Goal: Communication & Community: Share content

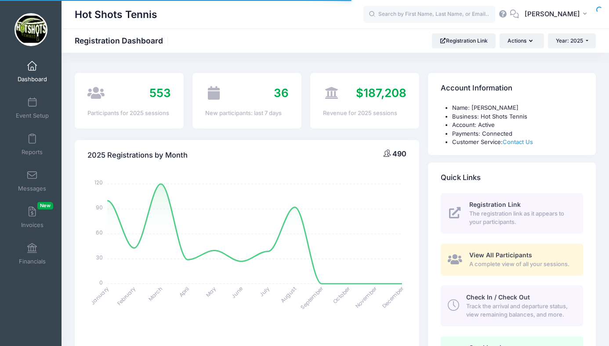
select select
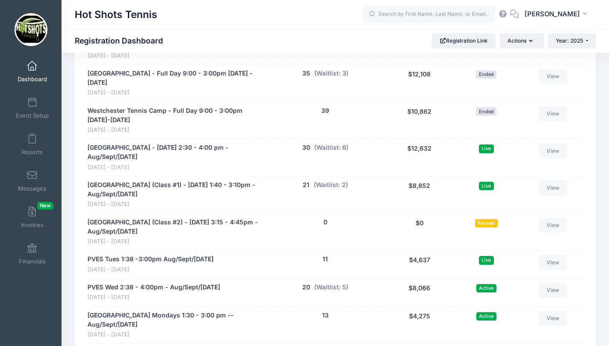
scroll to position [1710, 0]
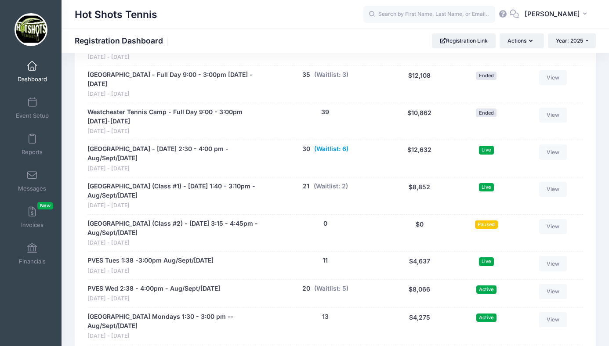
click at [331, 144] on button "(Waitlist: 6)" at bounding box center [331, 148] width 34 height 9
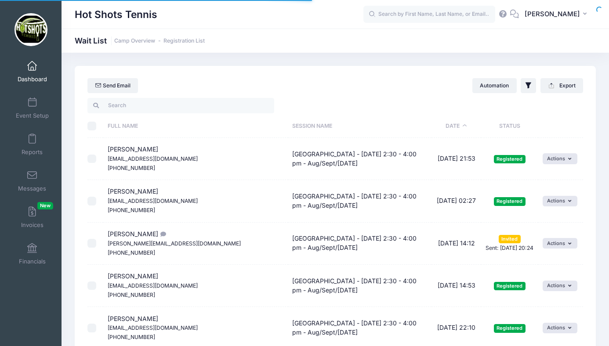
select select "50"
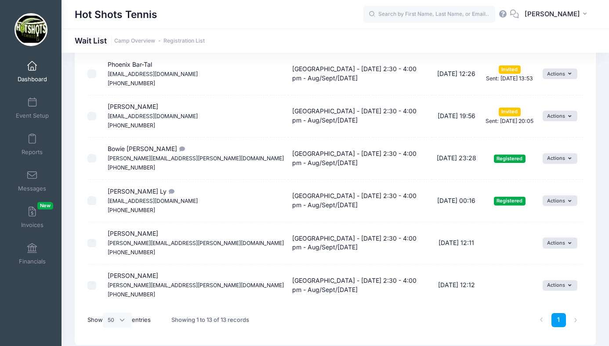
scroll to position [408, 0]
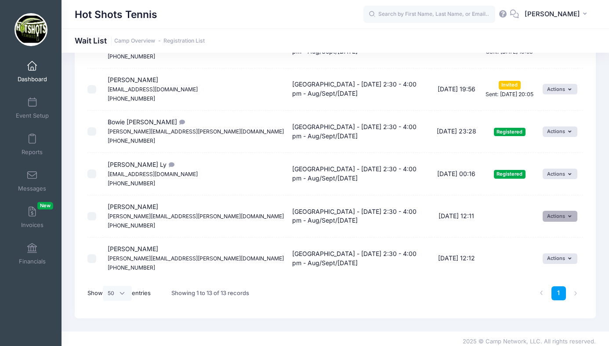
click at [553, 216] on button "Actions" at bounding box center [559, 216] width 35 height 11
click at [549, 231] on link "Invite" at bounding box center [551, 235] width 38 height 17
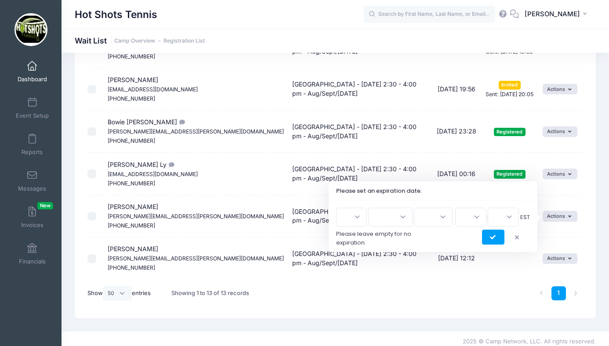
scroll to position [407, 0]
click at [489, 234] on button "submit" at bounding box center [493, 237] width 22 height 15
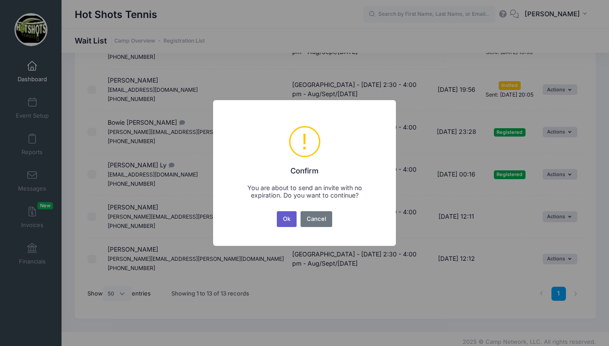
click at [286, 220] on button "Ok" at bounding box center [287, 219] width 20 height 16
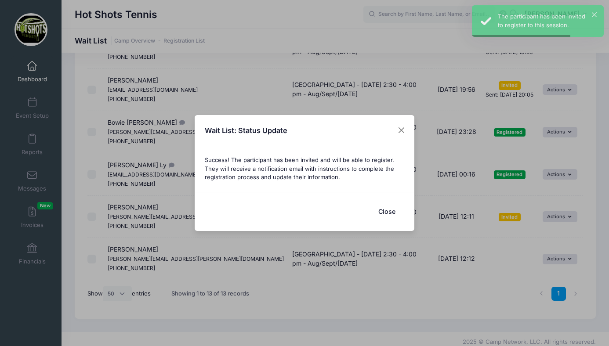
click at [385, 211] on button "Close" at bounding box center [386, 211] width 35 height 19
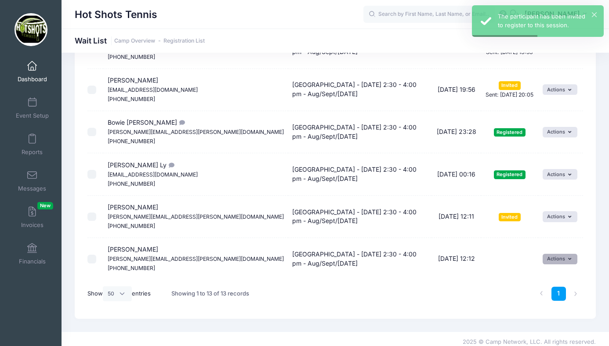
click at [546, 259] on button "Actions" at bounding box center [559, 259] width 35 height 11
click at [550, 279] on link "Invite" at bounding box center [551, 278] width 38 height 17
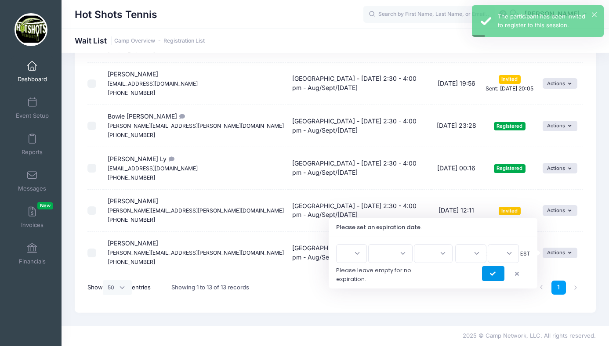
click at [493, 274] on icon "submit" at bounding box center [493, 274] width 7 height 0
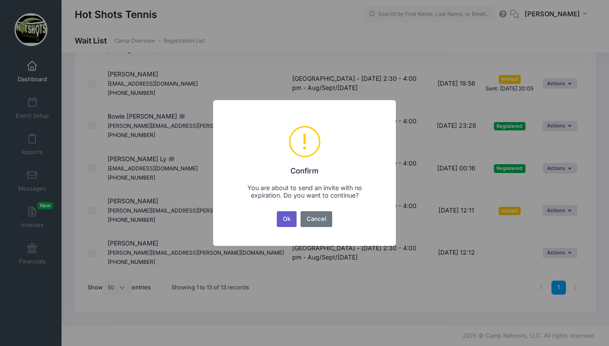
click at [286, 215] on button "Ok" at bounding box center [287, 219] width 20 height 16
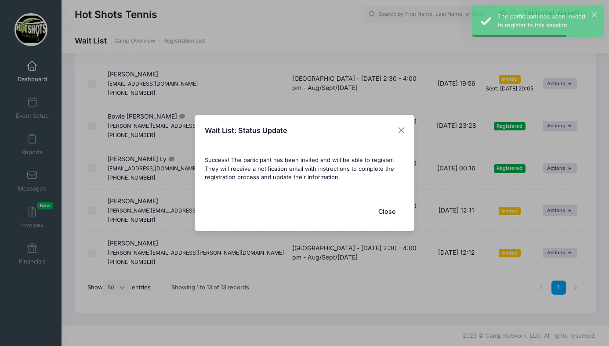
click at [385, 215] on button "Close" at bounding box center [386, 211] width 35 height 19
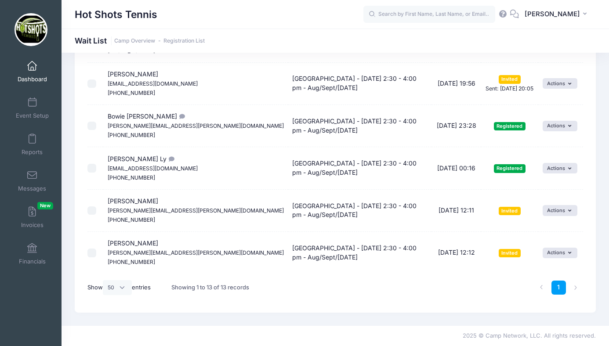
click at [32, 68] on span at bounding box center [32, 66] width 0 height 10
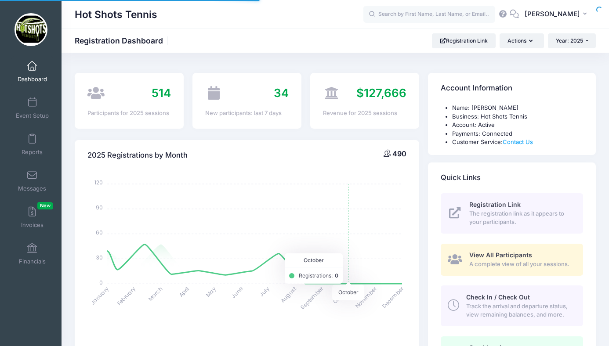
select select
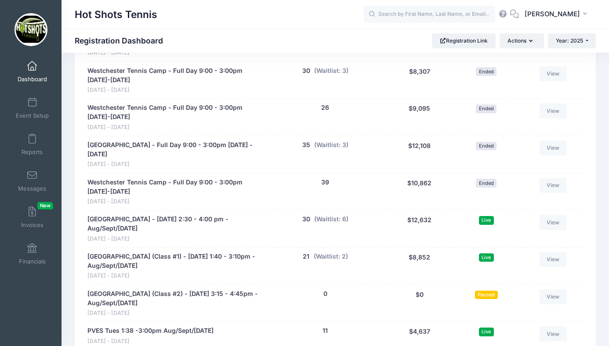
scroll to position [1636, 0]
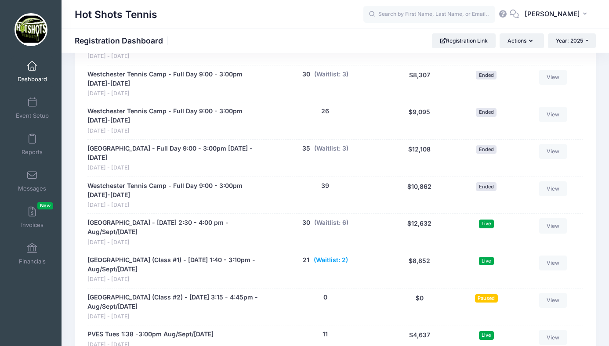
click at [333, 256] on button "(Waitlist: 2)" at bounding box center [330, 260] width 34 height 9
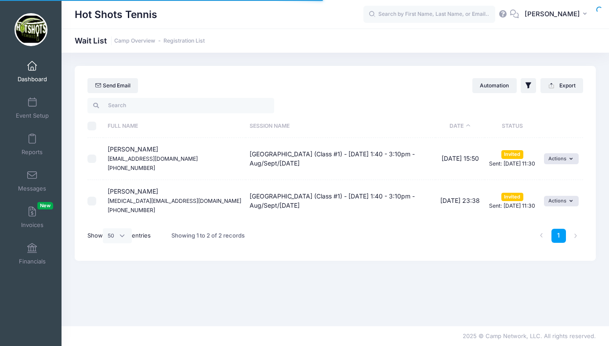
select select "50"
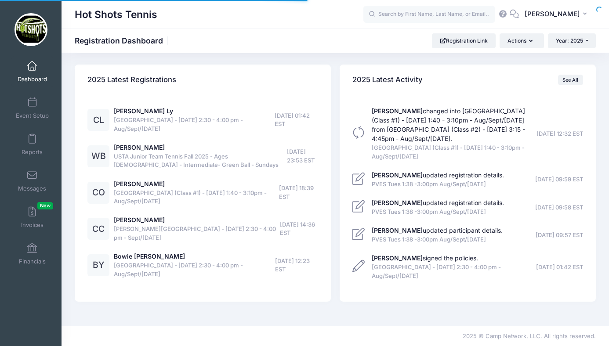
select select
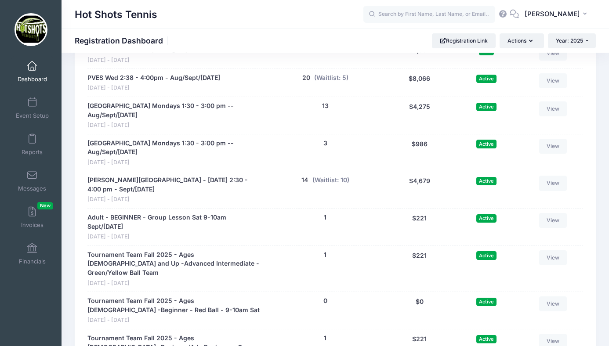
scroll to position [1927, 0]
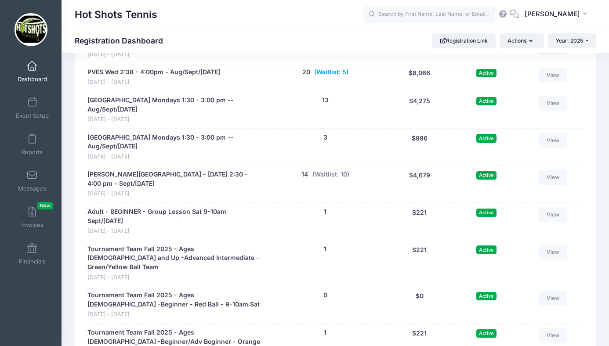
click at [333, 68] on button "(Waitlist: 5)" at bounding box center [331, 72] width 34 height 9
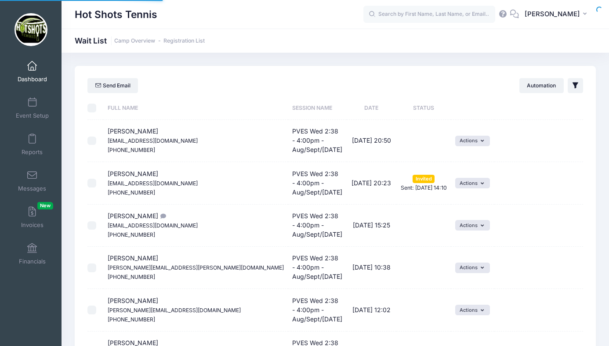
select select "50"
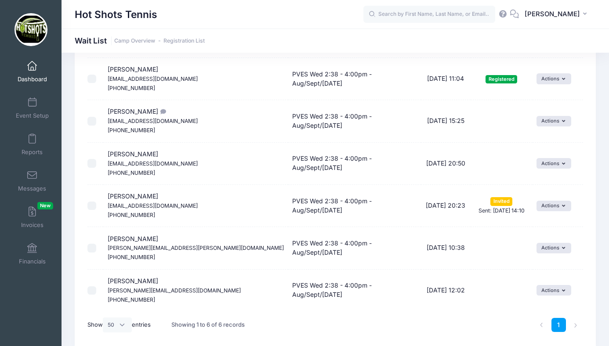
scroll to position [117, 0]
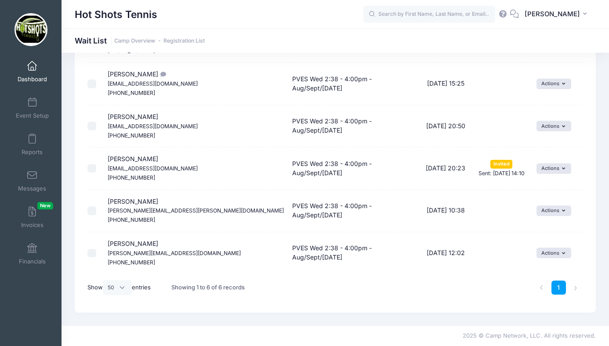
click at [32, 68] on span at bounding box center [32, 66] width 0 height 10
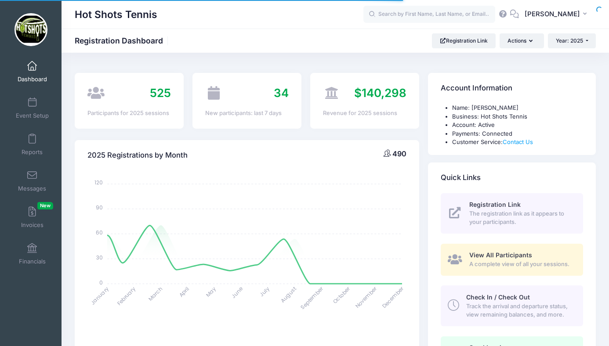
select select
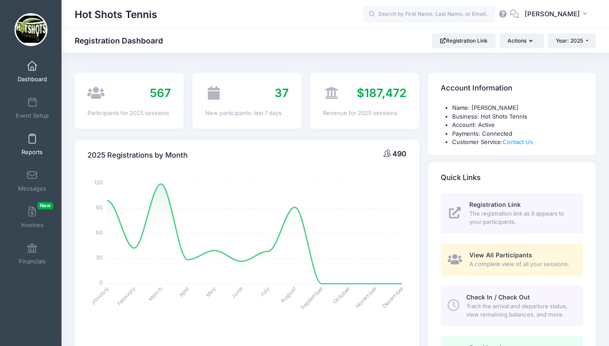
click at [32, 140] on span at bounding box center [32, 139] width 0 height 10
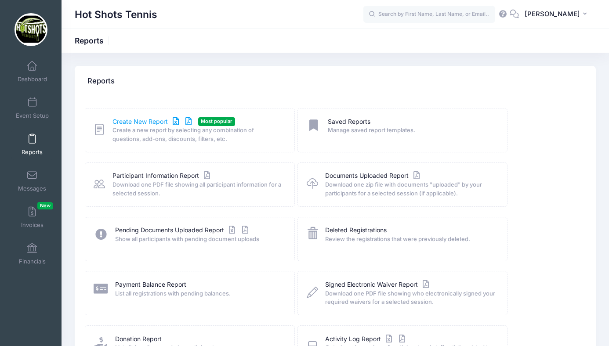
click at [144, 120] on link "Create New Report" at bounding box center [153, 121] width 82 height 9
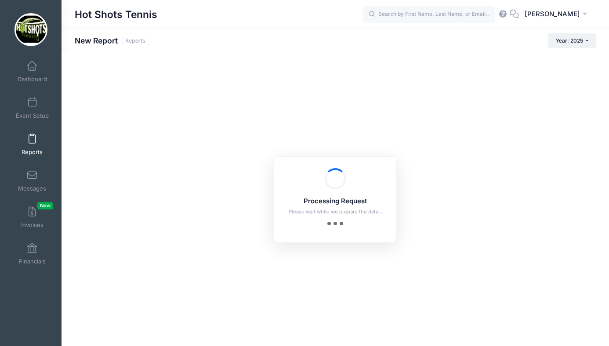
checkbox input "true"
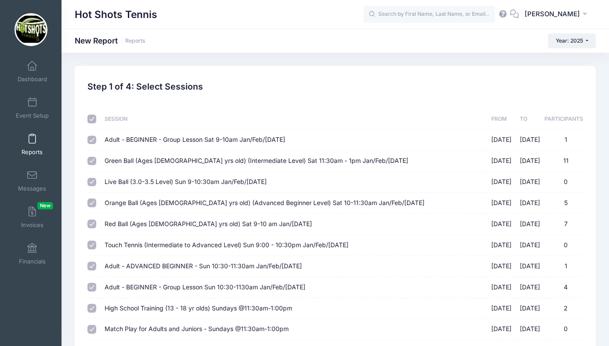
click at [94, 119] on input "checkbox" at bounding box center [91, 119] width 9 height 9
checkbox input "false"
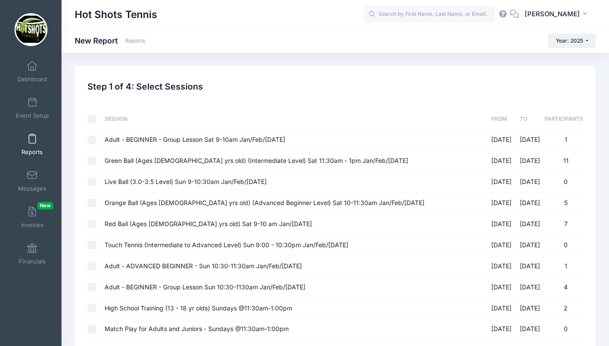
checkbox input "false"
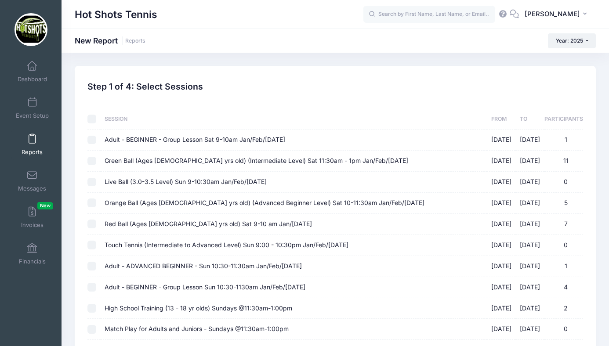
checkbox input "false"
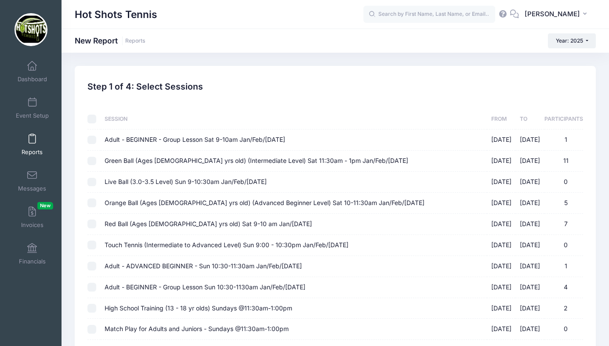
checkbox input "false"
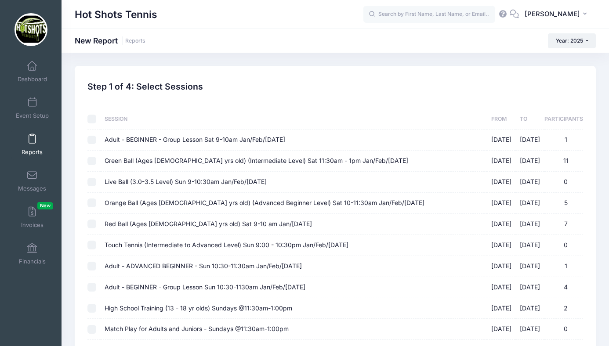
checkbox input "false"
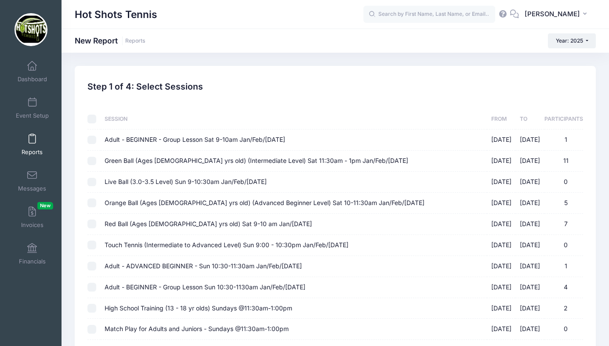
checkbox input "false"
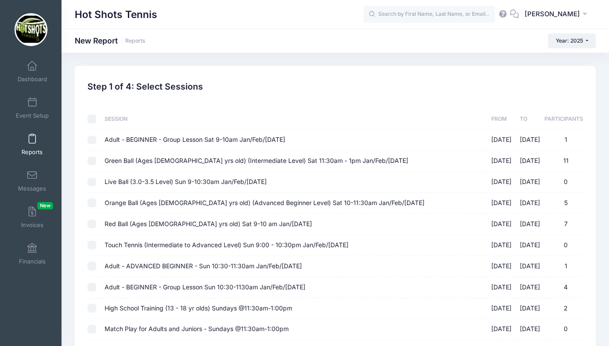
checkbox input "false"
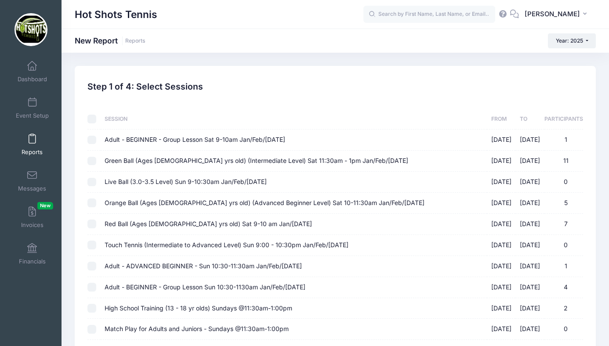
checkbox input "false"
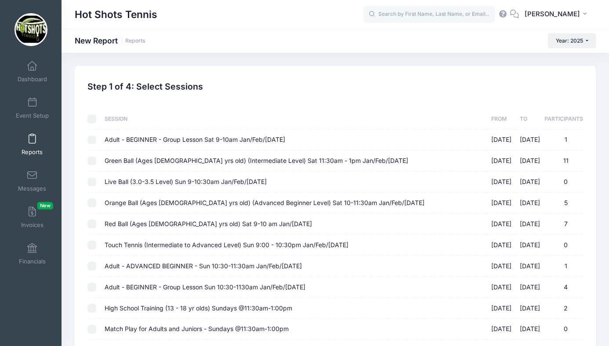
checkbox input "false"
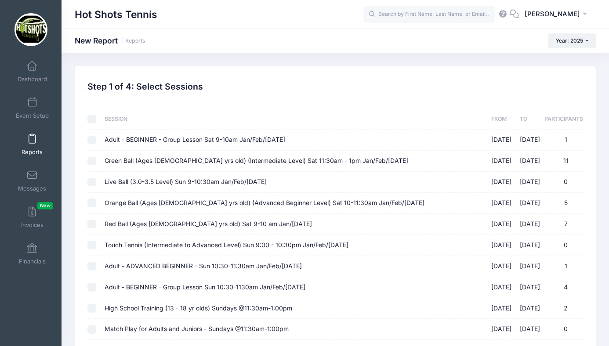
checkbox input "false"
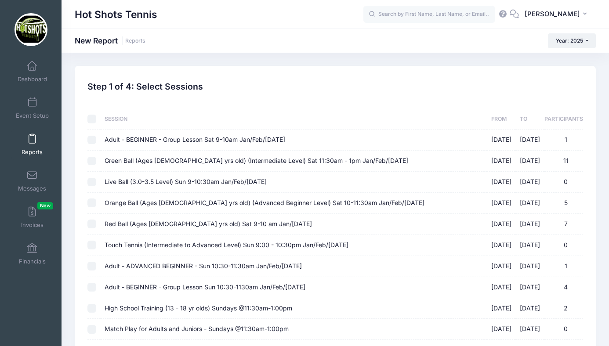
checkbox input "false"
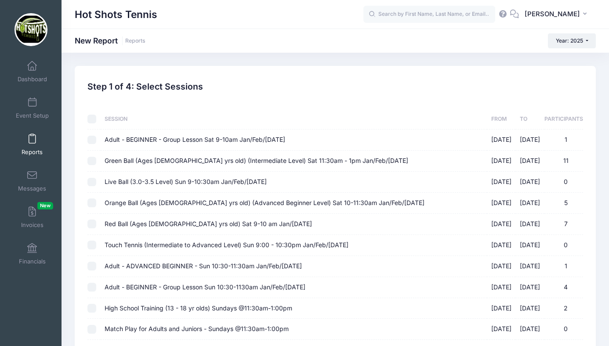
checkbox input "false"
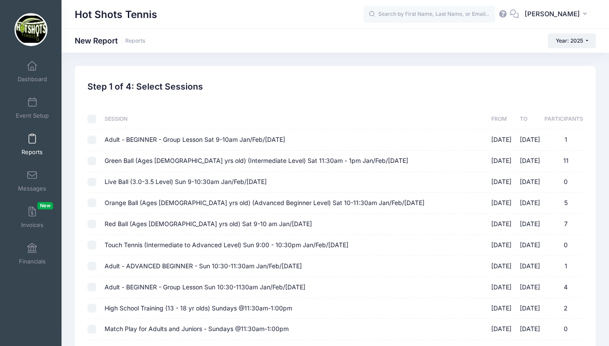
checkbox input "false"
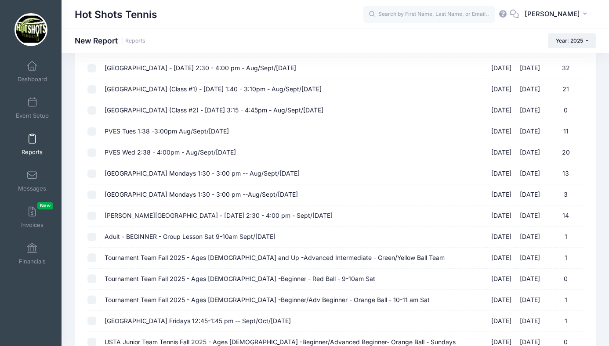
scroll to position [851, 0]
click at [203, 69] on span "[GEOGRAPHIC_DATA] - [DATE] 2:30 - 4:00 pm - Aug/Sept/[DATE]" at bounding box center [199, 66] width 191 height 7
click at [96, 69] on input "Kentwood Elementary - Friday 2:30 - 4:00 pm - Aug/Sept/Oct 2025 08/15/2025 - 10…" at bounding box center [91, 67] width 9 height 9
checkbox input "true"
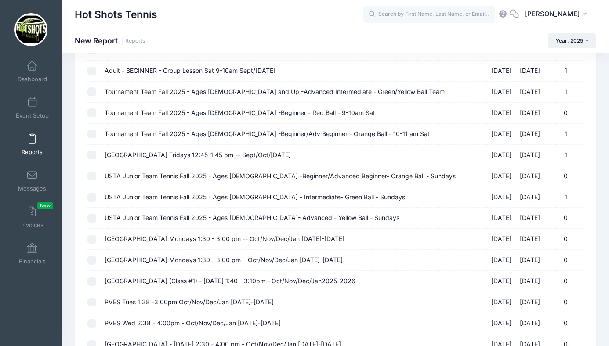
scroll to position [1114, 0]
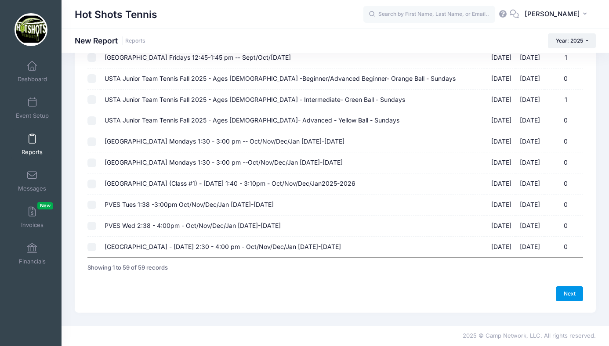
click at [565, 292] on link "Next" at bounding box center [568, 293] width 27 height 15
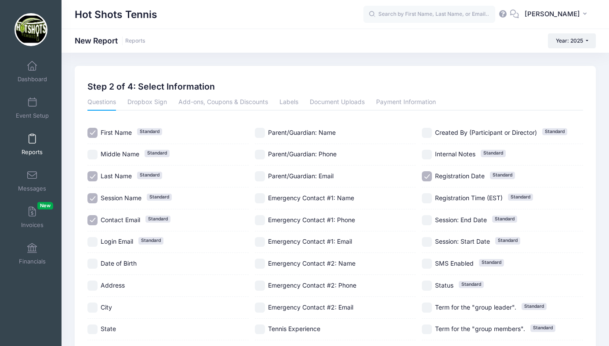
click at [94, 195] on input "Session Name Standard" at bounding box center [92, 198] width 10 height 10
checkbox input "false"
click at [260, 155] on input "Parent/Guardian: Phone" at bounding box center [260, 155] width 10 height 10
checkbox input "true"
click at [426, 176] on input "Registration Date Standard" at bounding box center [426, 176] width 10 height 10
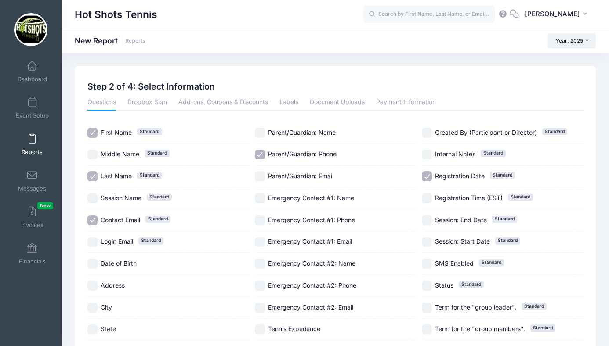
checkbox input "false"
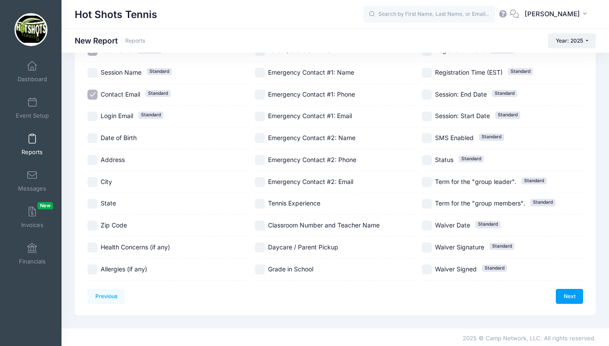
scroll to position [128, 0]
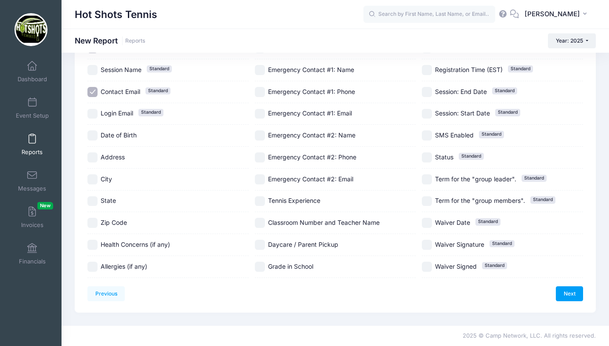
click at [90, 134] on input "Date of Birth" at bounding box center [92, 135] width 10 height 10
checkbox input "true"
click at [263, 265] on input "Grade in School" at bounding box center [260, 267] width 10 height 10
checkbox input "true"
click at [260, 243] on input "Daycare / Parent Pickup" at bounding box center [260, 245] width 10 height 10
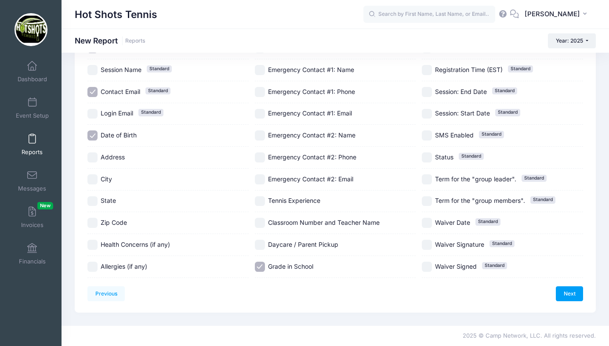
checkbox input "true"
click at [260, 222] on input "Classroom Number and Teacher Name" at bounding box center [260, 223] width 10 height 10
checkbox input "true"
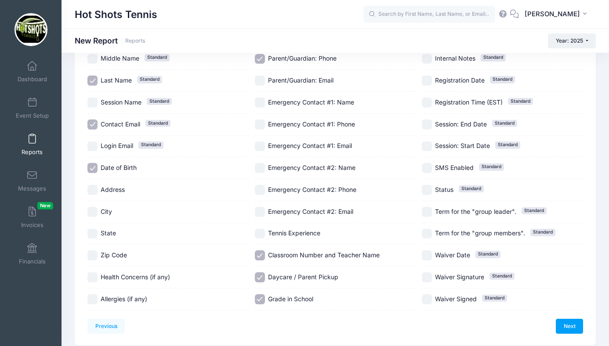
scroll to position [97, 0]
click at [565, 325] on link "Next" at bounding box center [568, 325] width 27 height 15
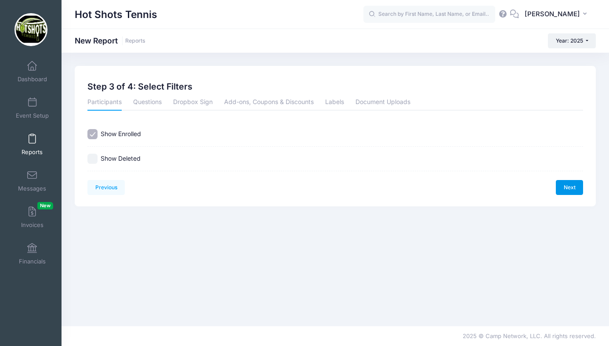
scroll to position [0, 0]
click at [567, 184] on link "Next" at bounding box center [568, 187] width 27 height 15
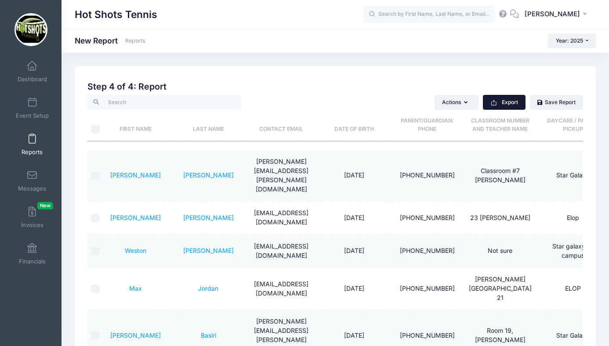
click at [496, 102] on icon "button" at bounding box center [493, 102] width 7 height 7
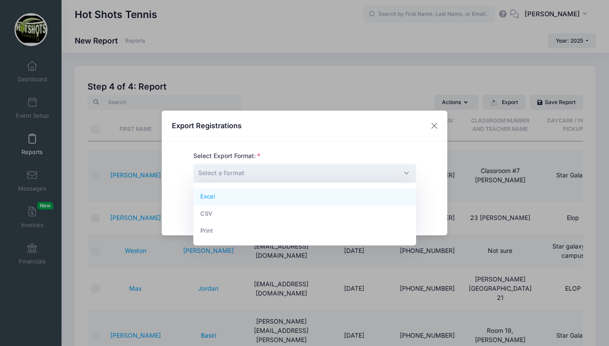
click at [328, 173] on span "Select a format" at bounding box center [304, 173] width 223 height 19
select select "excel"
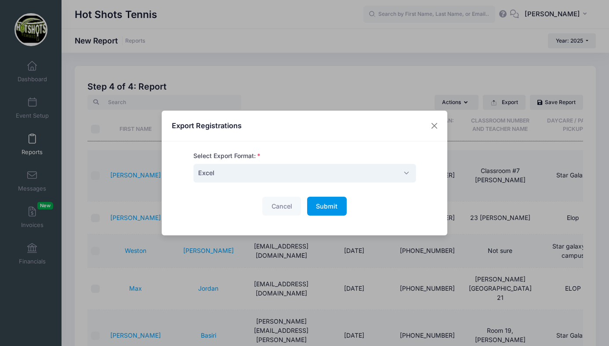
click at [322, 207] on span "Submit" at bounding box center [327, 205] width 22 height 7
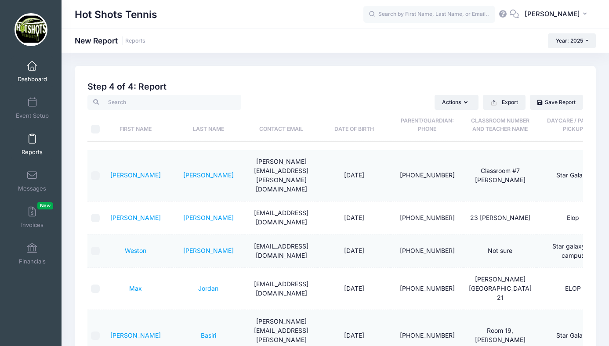
click at [32, 70] on span at bounding box center [32, 66] width 0 height 10
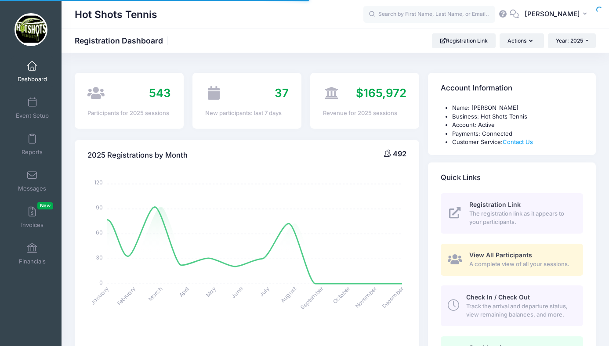
select select
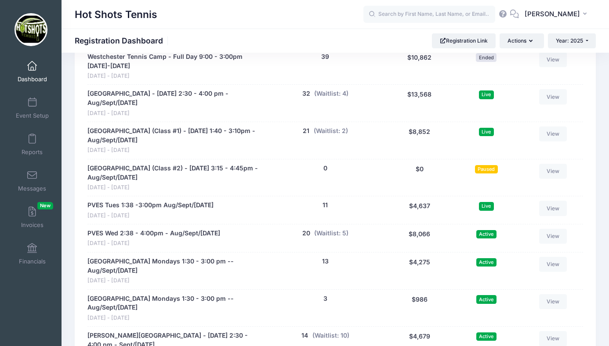
scroll to position [1764, 0]
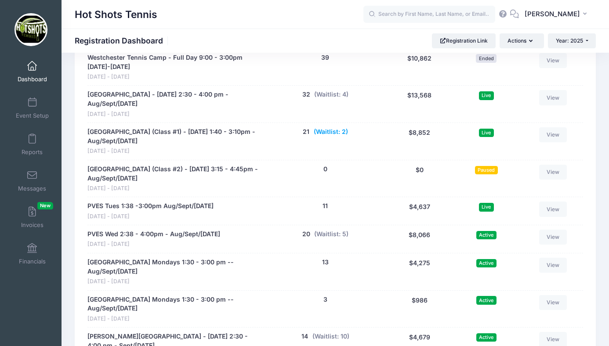
click at [331, 127] on button "(Waitlist: 2)" at bounding box center [330, 131] width 34 height 9
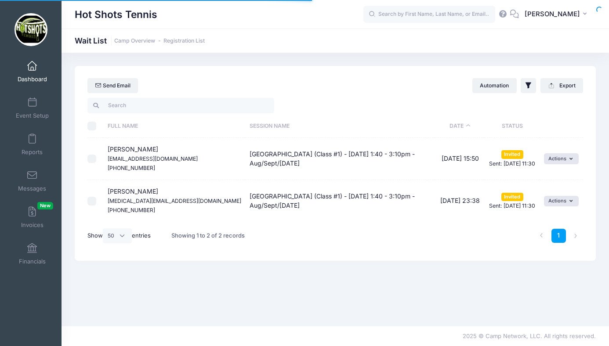
select select "50"
click at [32, 68] on span at bounding box center [32, 66] width 0 height 10
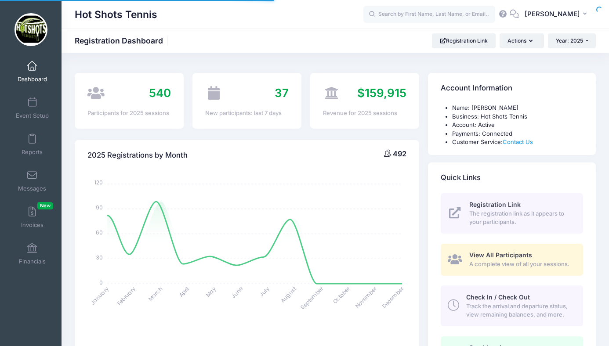
select select
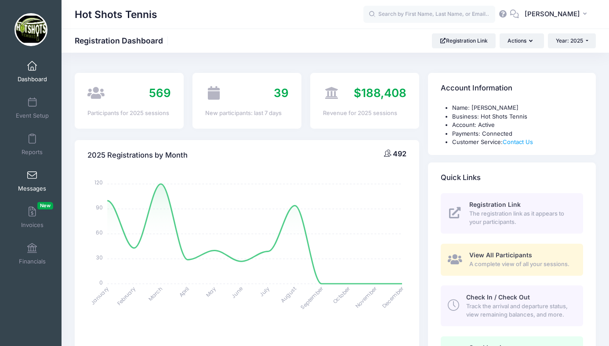
click at [31, 180] on link "Messages" at bounding box center [32, 181] width 42 height 31
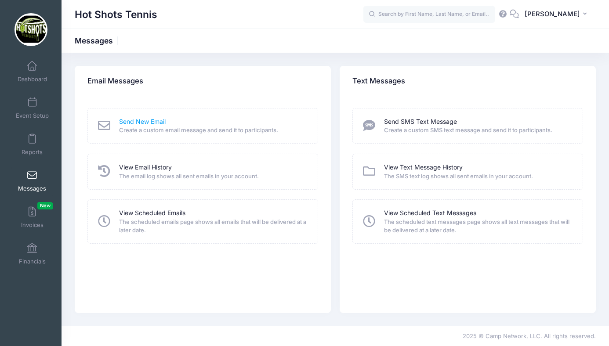
click at [144, 122] on link "Send New Email" at bounding box center [142, 121] width 47 height 9
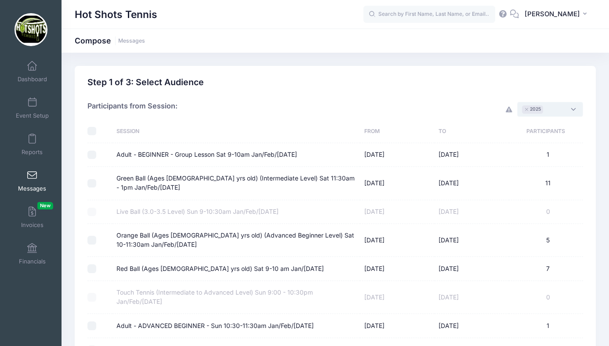
click at [553, 109] on span "× 2025" at bounding box center [550, 109] width 66 height 15
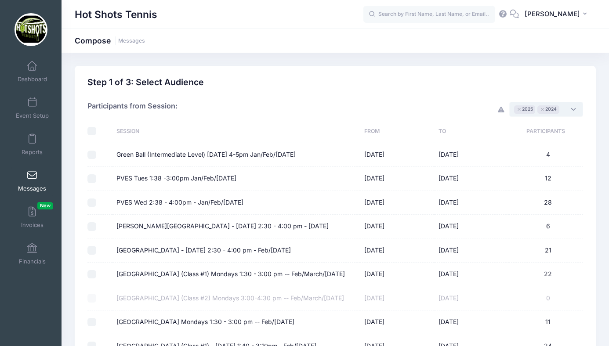
click at [92, 130] on input "checkbox" at bounding box center [91, 131] width 9 height 9
checkbox input "true"
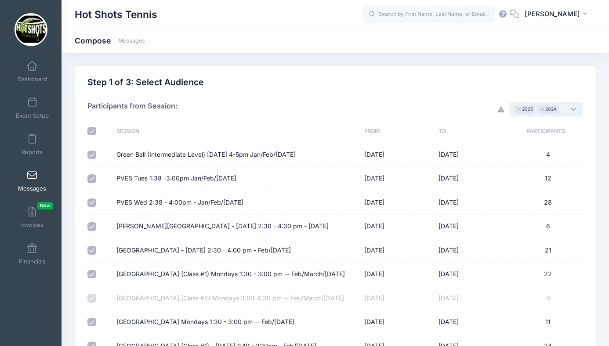
checkbox input "true"
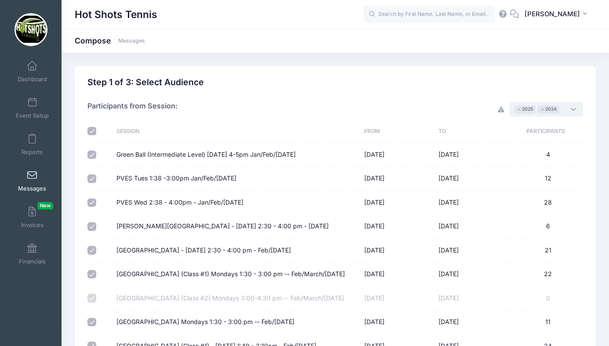
checkbox input "true"
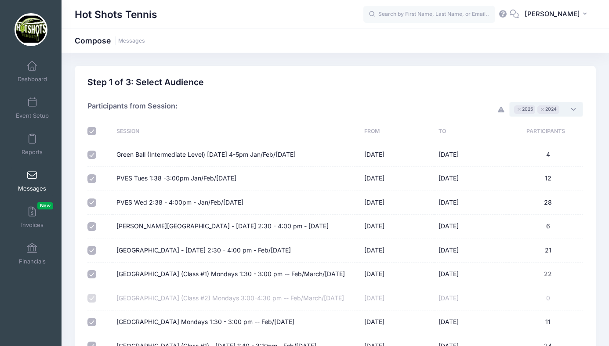
checkbox input "true"
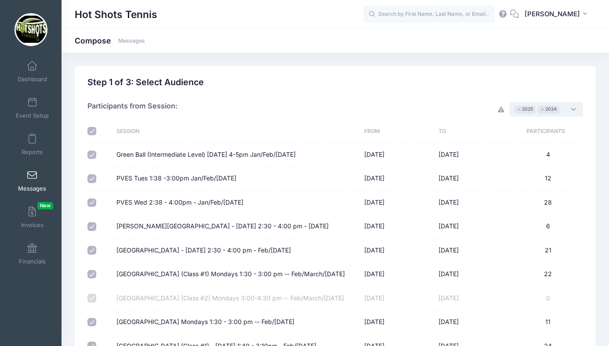
checkbox input "true"
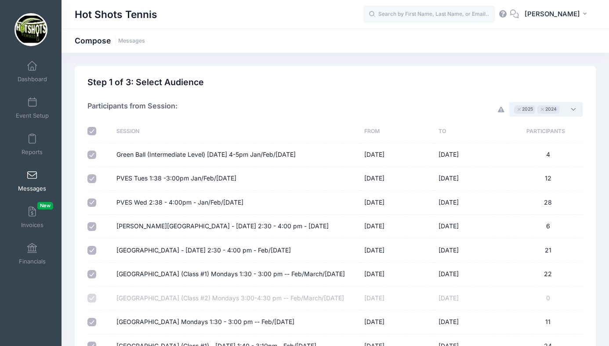
checkbox input "true"
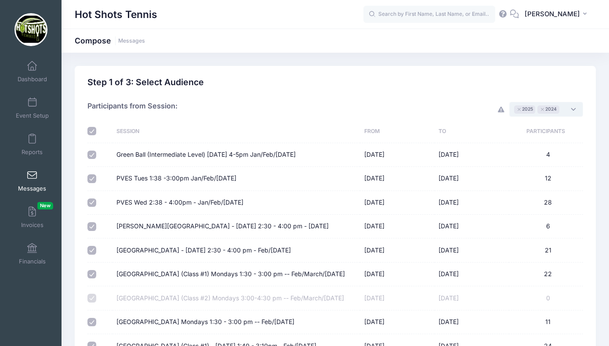
checkbox input "true"
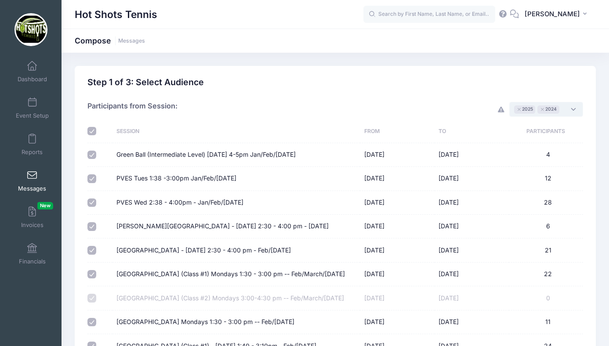
checkbox input "true"
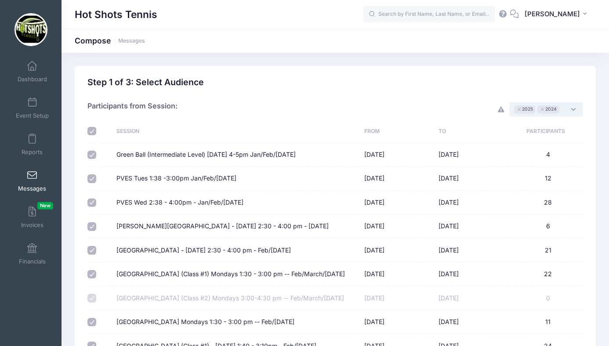
checkbox input "true"
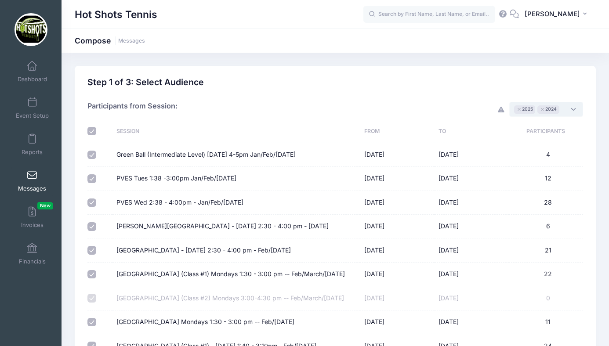
checkbox input "true"
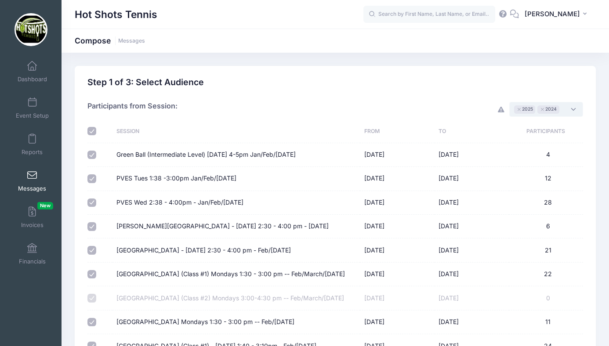
checkbox input "true"
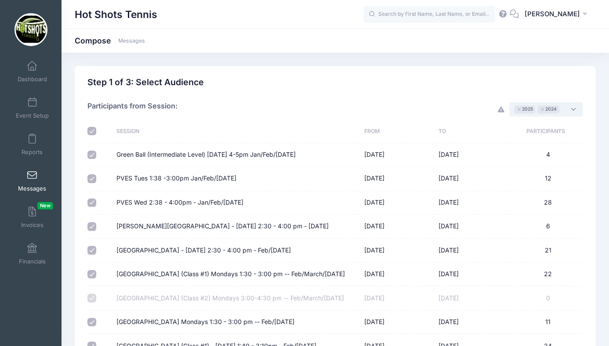
checkbox input "true"
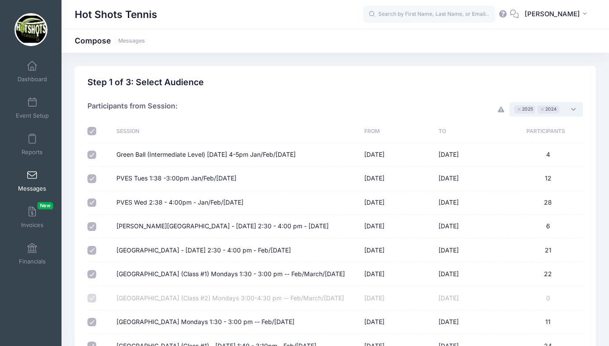
checkbox input "true"
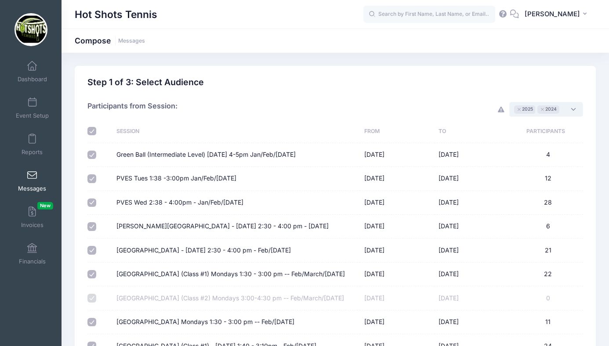
checkbox input "true"
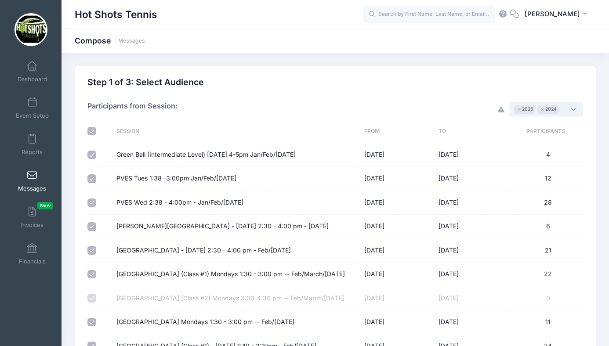
checkbox input "true"
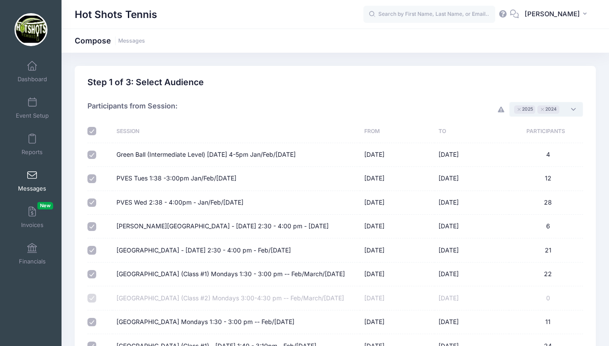
checkbox input "true"
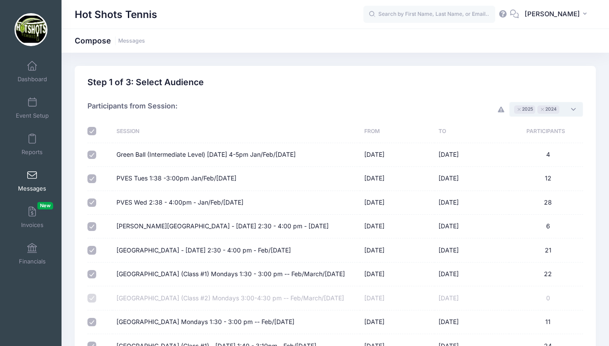
checkbox input "true"
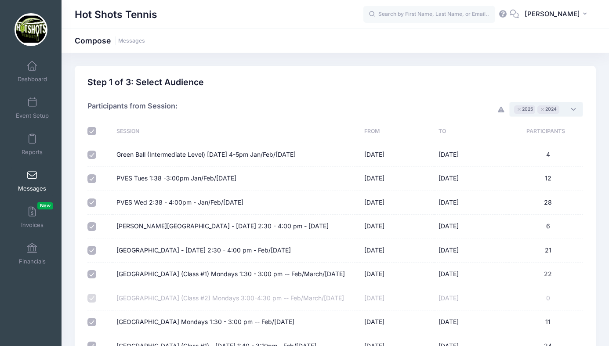
checkbox input "true"
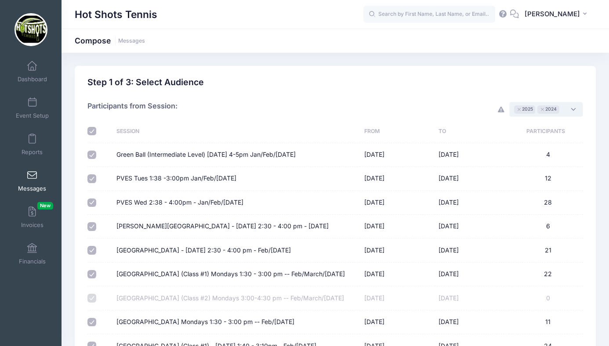
checkbox input "true"
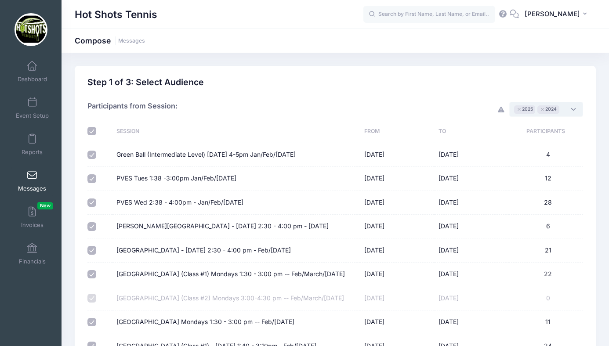
checkbox input "true"
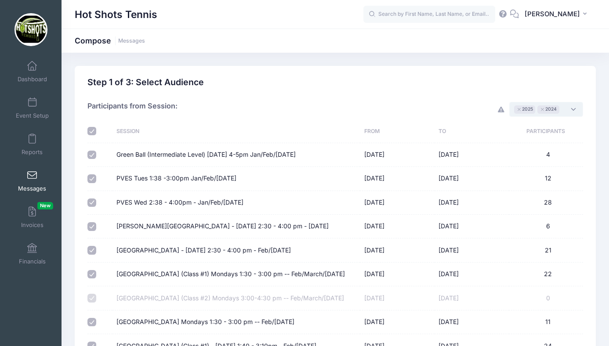
checkbox input "true"
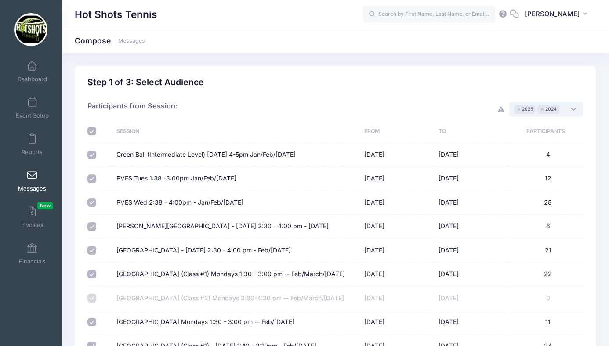
checkbox input "true"
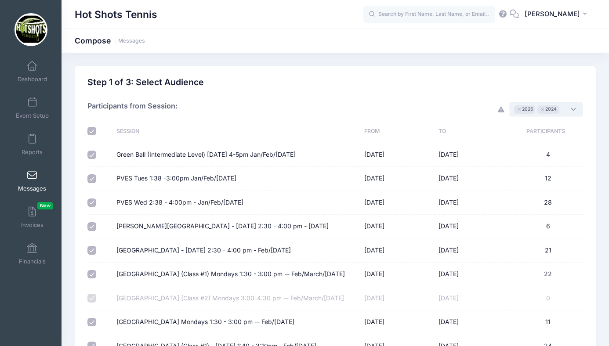
checkbox input "true"
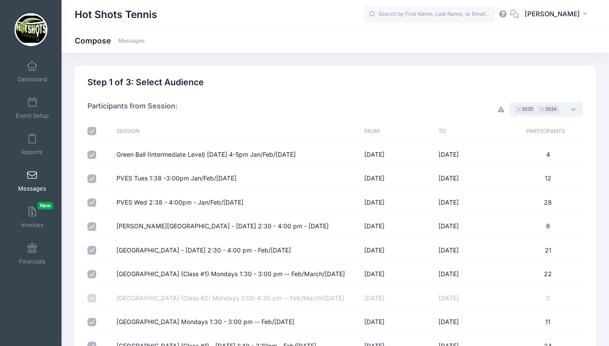
checkbox input "true"
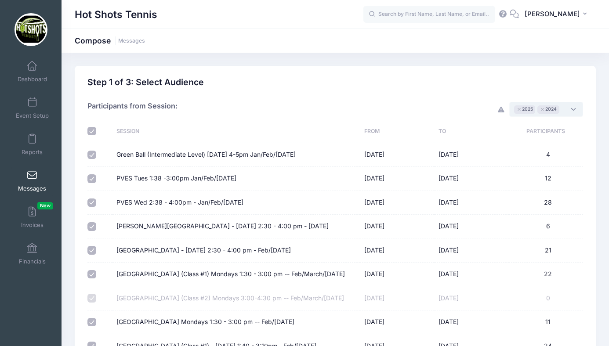
checkbox input "true"
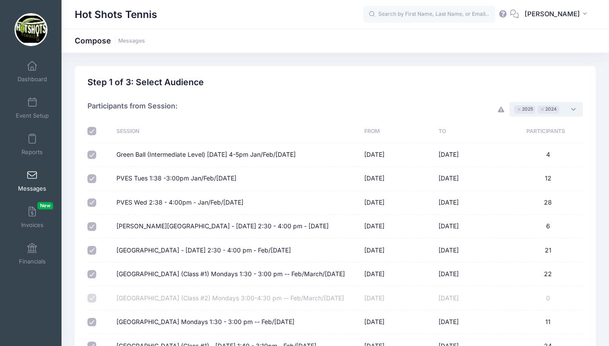
checkbox input "true"
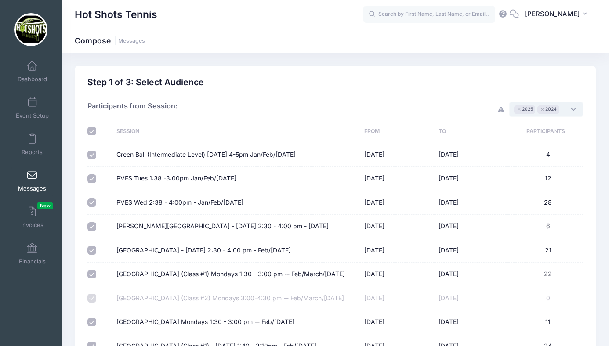
checkbox input "true"
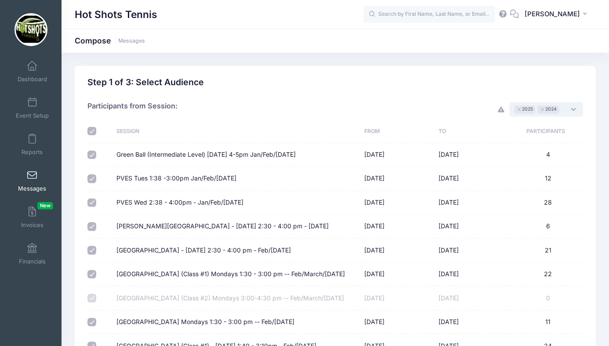
checkbox input "true"
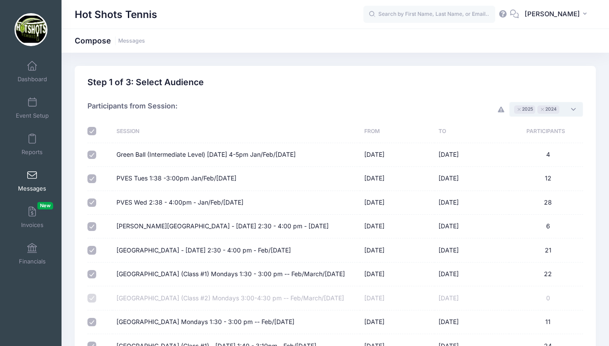
checkbox input "true"
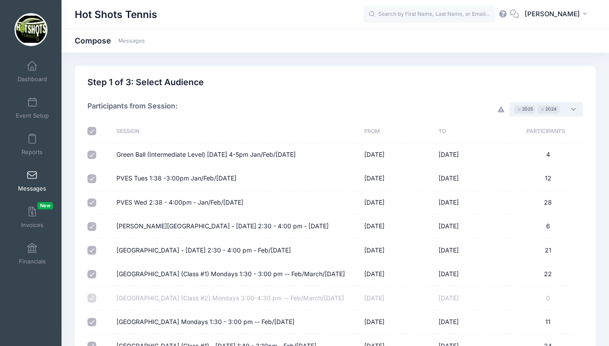
checkbox input "true"
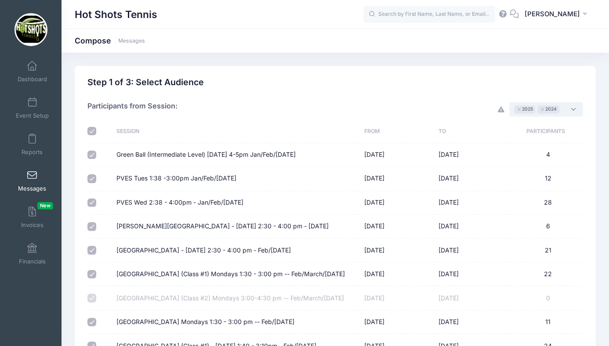
checkbox input "true"
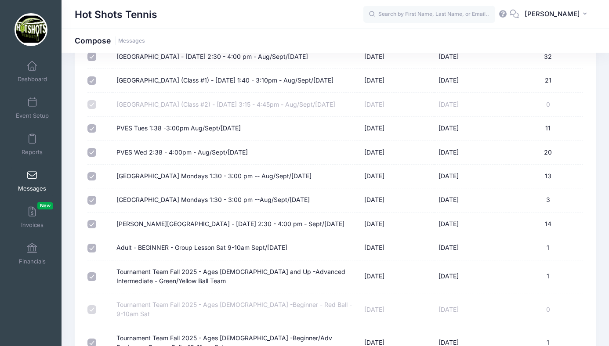
scroll to position [3815, 0]
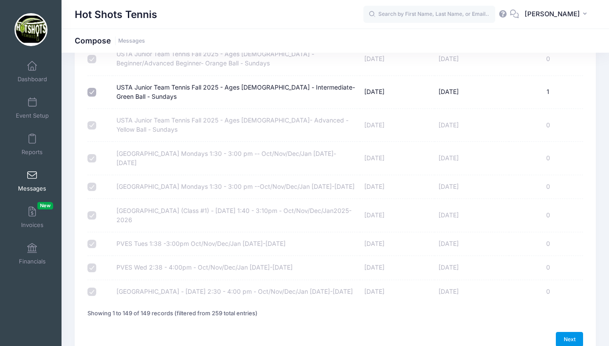
click at [565, 332] on link "Next" at bounding box center [568, 339] width 27 height 15
select select "50"
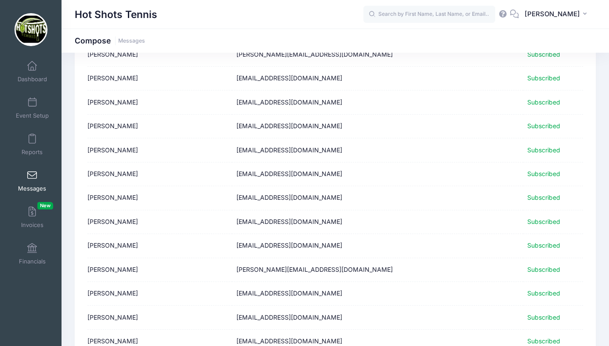
scroll to position [1076, 0]
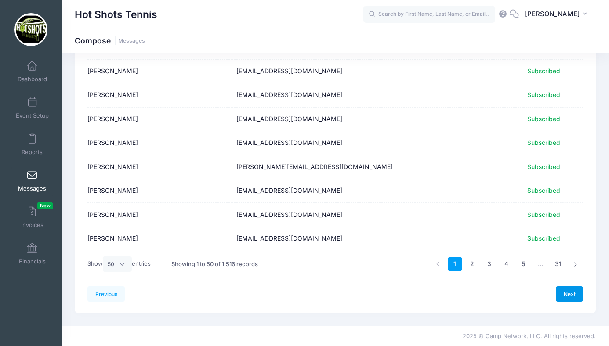
click at [564, 291] on link "Next" at bounding box center [568, 293] width 27 height 15
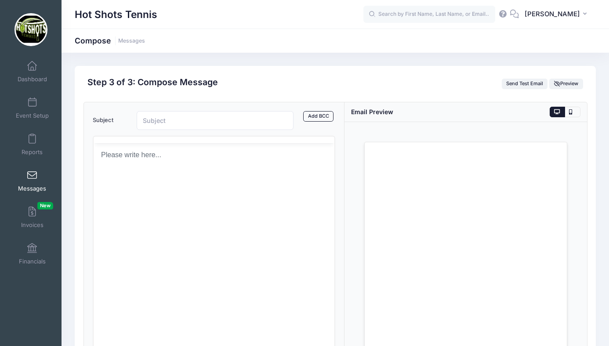
scroll to position [0, 0]
click at [170, 198] on html at bounding box center [213, 187] width 241 height 24
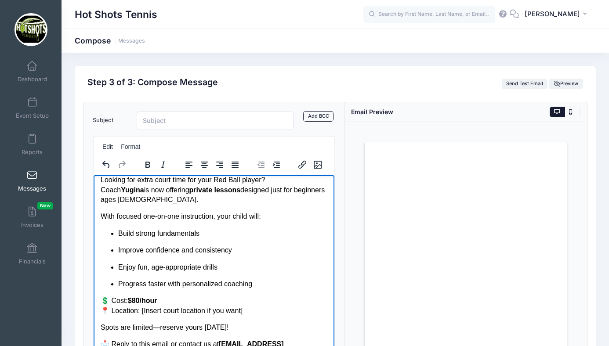
scroll to position [46, 0]
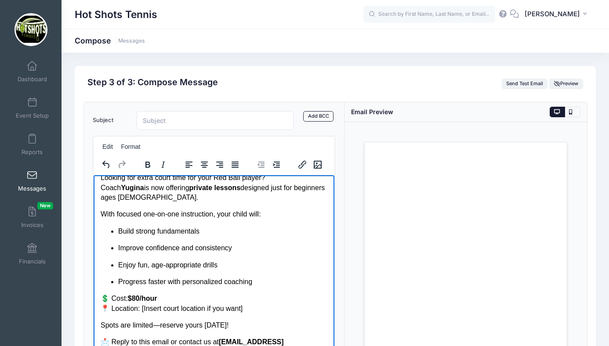
click at [139, 300] on p "💲 Cost: $80/hour 📍 Location: [Insert court location if you want]" at bounding box center [213, 303] width 227 height 20
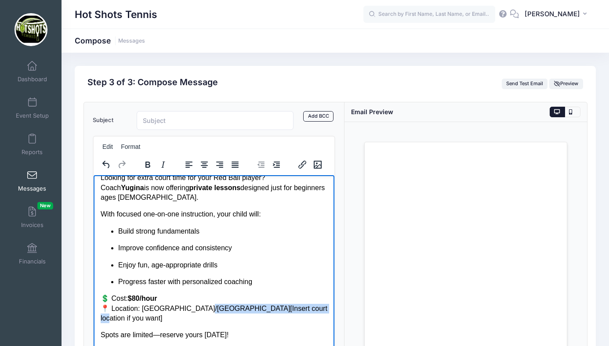
drag, startPoint x: 305, startPoint y: 299, endPoint x: 198, endPoint y: 298, distance: 107.6
click at [198, 298] on p "💲 Cost: $80/hour 📍 Location: Westchester/Playa[Insert court location if you wan…" at bounding box center [213, 307] width 227 height 29
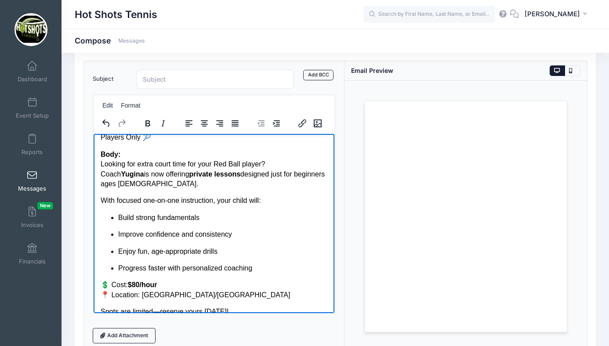
scroll to position [0, 0]
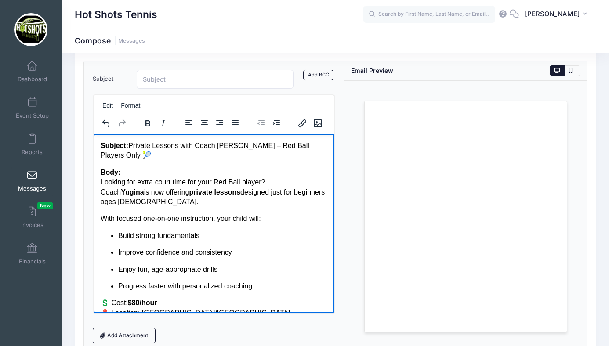
click at [175, 298] on p "💲 Cost: $80/hour 📍 Location: Westchester/Playa" at bounding box center [213, 308] width 227 height 20
drag, startPoint x: 162, startPoint y: 293, endPoint x: 246, endPoint y: 293, distance: 84.7
click at [246, 298] on p "💲 Cost: $80/hour payable via Venmo 📍 Location: Westchester/Playa" at bounding box center [213, 308] width 227 height 20
click at [148, 121] on icon "Bold" at bounding box center [147, 123] width 5 height 6
click at [238, 264] on p "Enjoy fun, age-appropriate drills" at bounding box center [222, 269] width 209 height 10
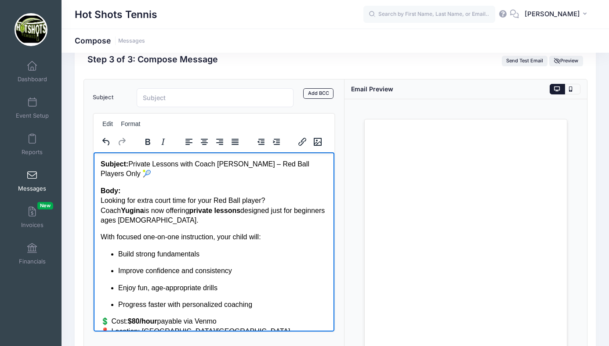
scroll to position [14, 0]
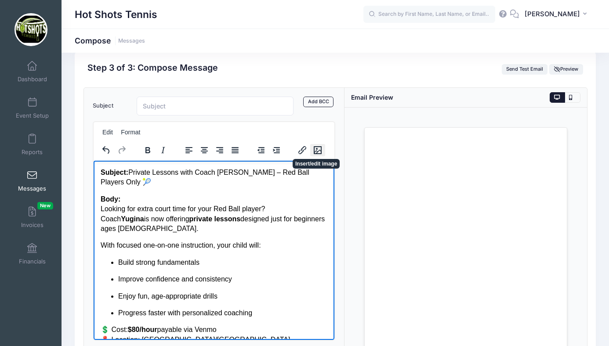
click at [317, 151] on icon "Insert/edit image" at bounding box center [317, 150] width 8 height 8
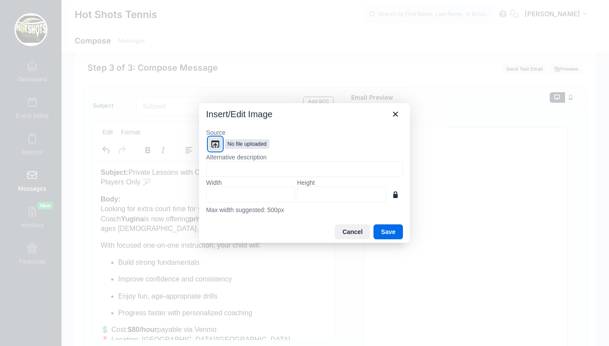
click at [216, 143] on icon "Browse files" at bounding box center [215, 144] width 11 height 11
type input "1242"
type input "1392"
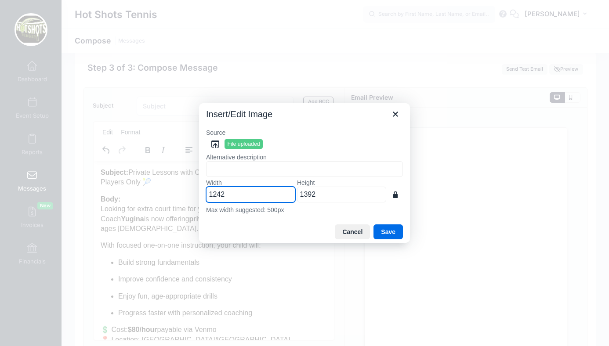
click at [230, 194] on input "1242" at bounding box center [250, 195] width 89 height 16
type input "124"
type input "139"
type input "12"
type input "13"
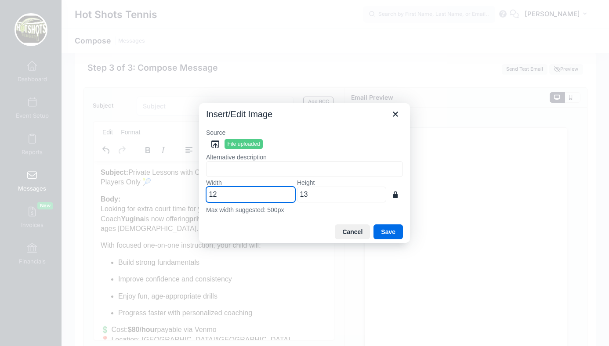
type input "1"
type input "5"
type input "6"
type input "50"
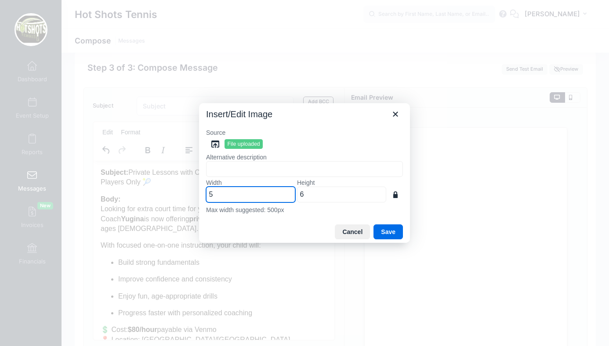
type input "56"
type input "500"
type input "560"
click at [387, 231] on button "Save" at bounding box center [387, 231] width 29 height 15
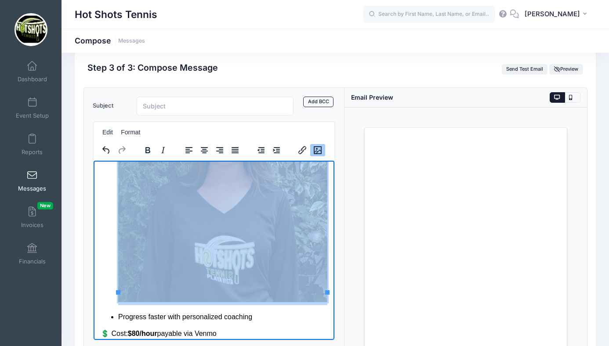
scroll to position [251, 0]
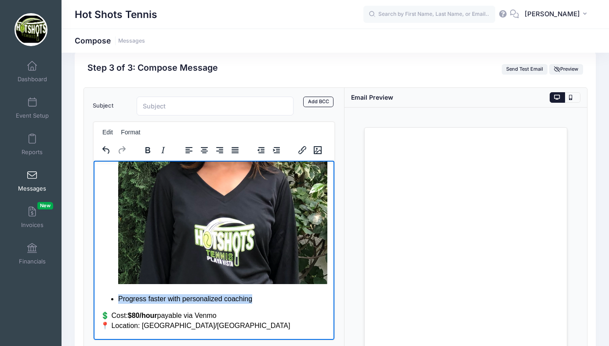
drag, startPoint x: 107, startPoint y: 288, endPoint x: 276, endPoint y: 291, distance: 169.1
click at [276, 291] on ul "Build strong fundamentals Improve confidence and consistency Enjoy fun, age-app…" at bounding box center [213, 154] width 227 height 297
click at [241, 232] on img "Rich Text Area. Press ALT-0 for help." at bounding box center [222, 167] width 209 height 234
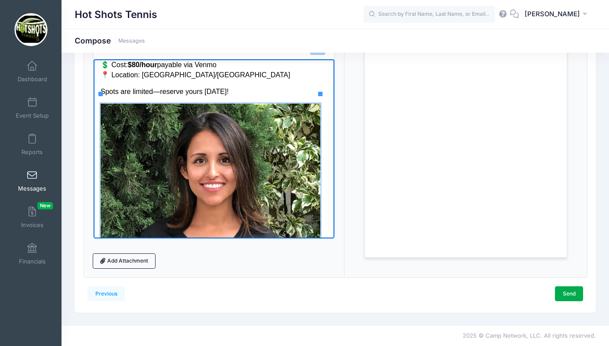
scroll to position [294, 0]
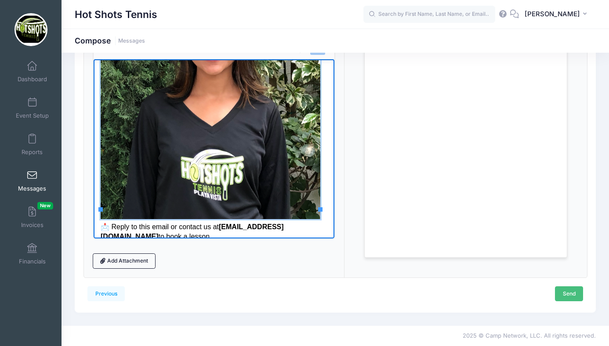
click at [565, 290] on link "Send" at bounding box center [569, 293] width 28 height 15
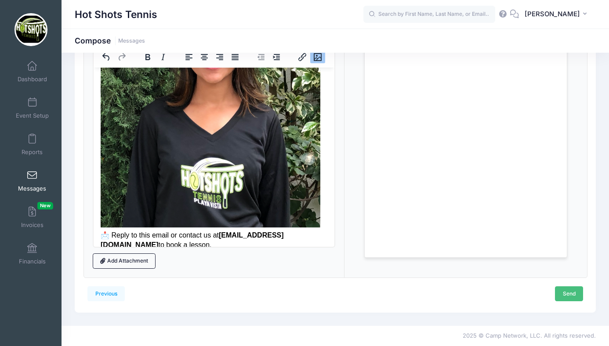
scroll to position [0, 0]
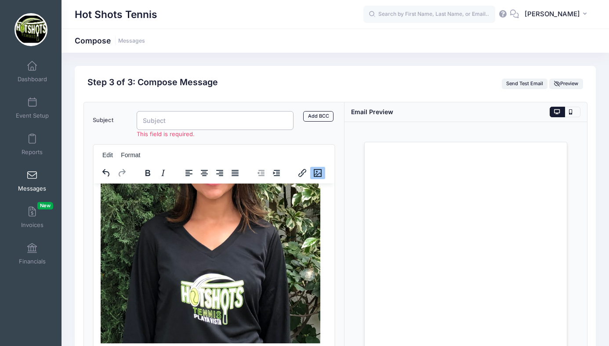
click at [182, 117] on input "Subject" at bounding box center [215, 120] width 157 height 19
type input "P"
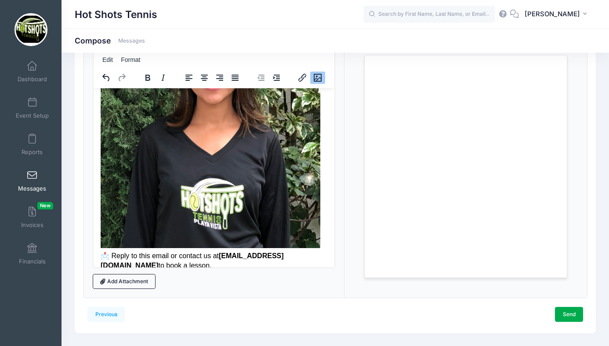
scroll to position [107, 0]
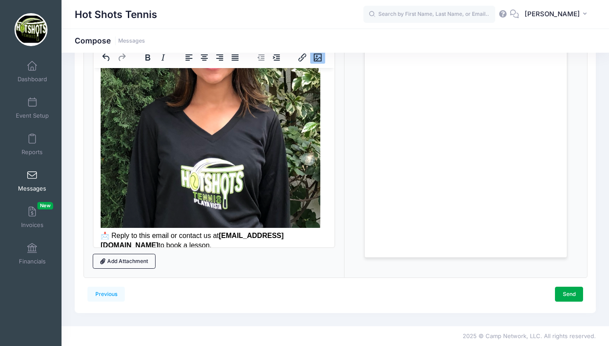
type input "Red Ball Private Lessons Available!"
click at [339, 176] on div "Subject Red Ball Private Lessons Available! Add CC Add BCC CC ​ BCC ​ Edit Form…" at bounding box center [214, 136] width 260 height 282
click at [569, 291] on link "Send" at bounding box center [569, 294] width 28 height 15
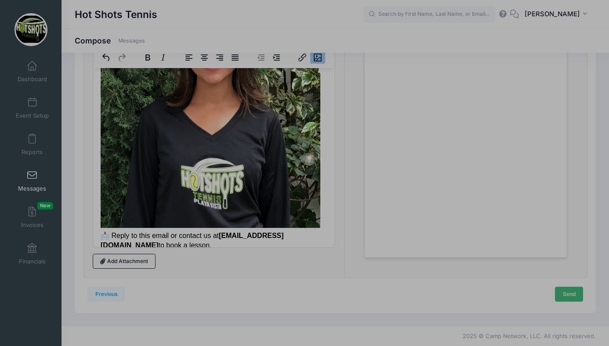
scroll to position [0, 0]
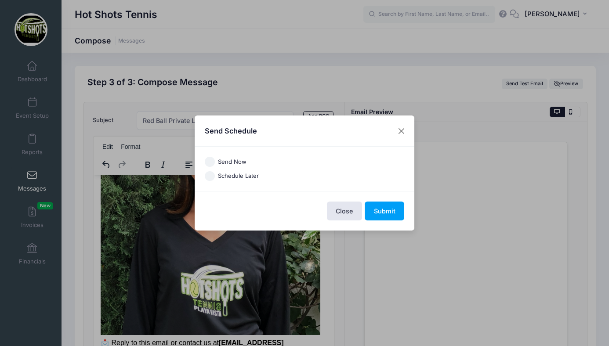
click at [211, 159] on input "Send Now" at bounding box center [210, 162] width 10 height 10
radio input "true"
click at [384, 209] on button "Submit" at bounding box center [384, 211] width 40 height 19
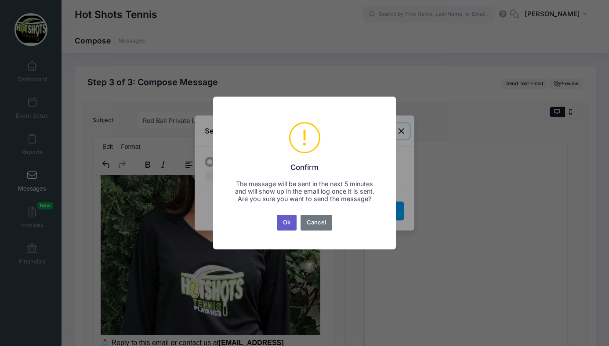
click at [285, 227] on button "Ok" at bounding box center [287, 223] width 20 height 16
